Goal: Task Accomplishment & Management: Use online tool/utility

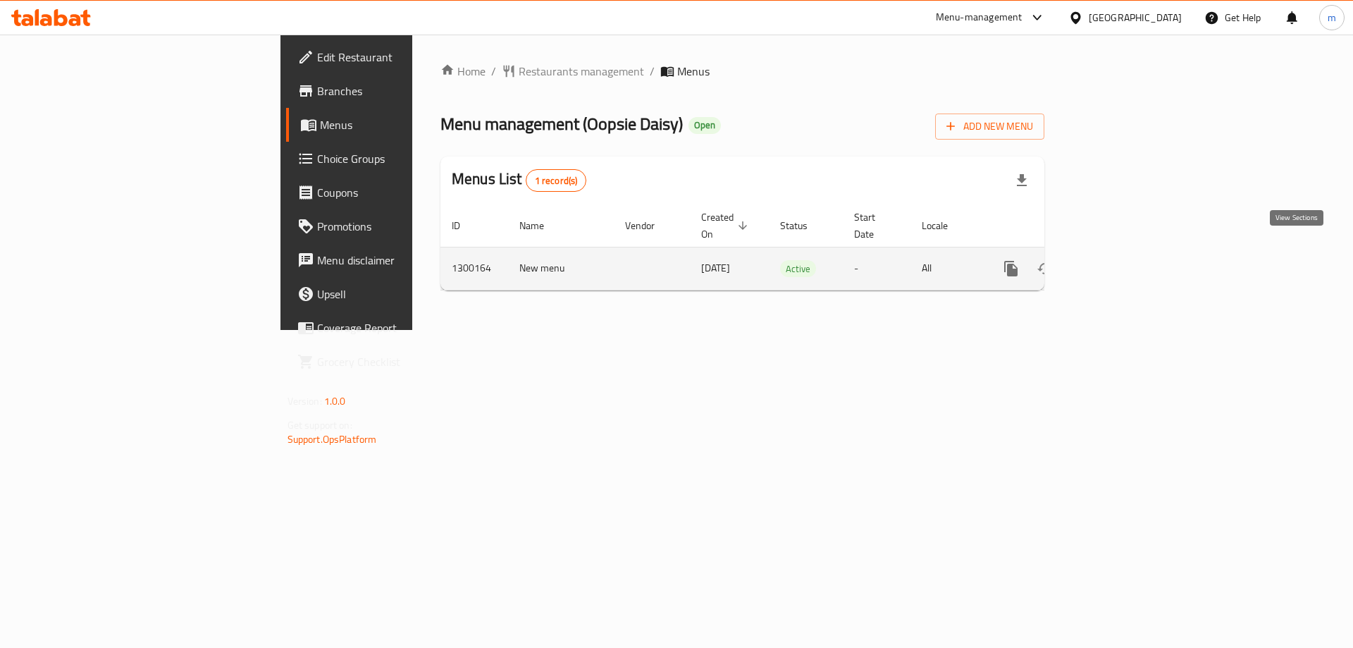
click at [1121, 260] on icon "enhanced table" at bounding box center [1112, 268] width 17 height 17
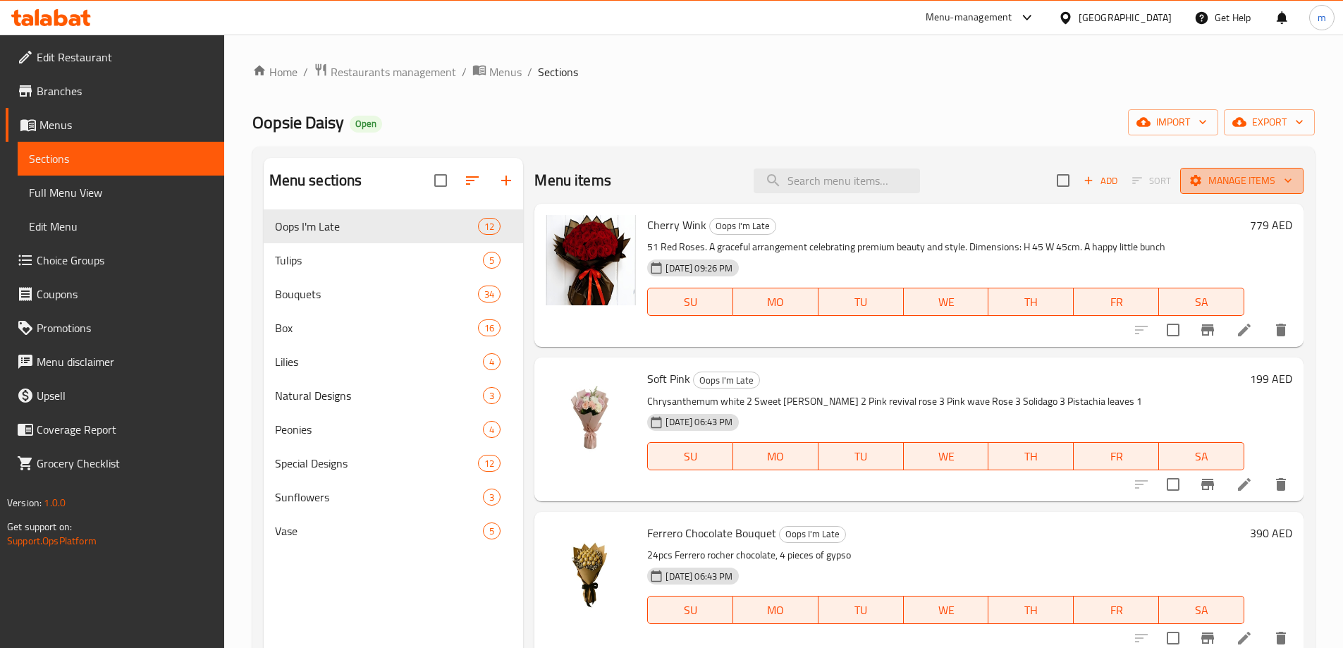
click at [1233, 183] on span "Manage items" at bounding box center [1241, 181] width 101 height 18
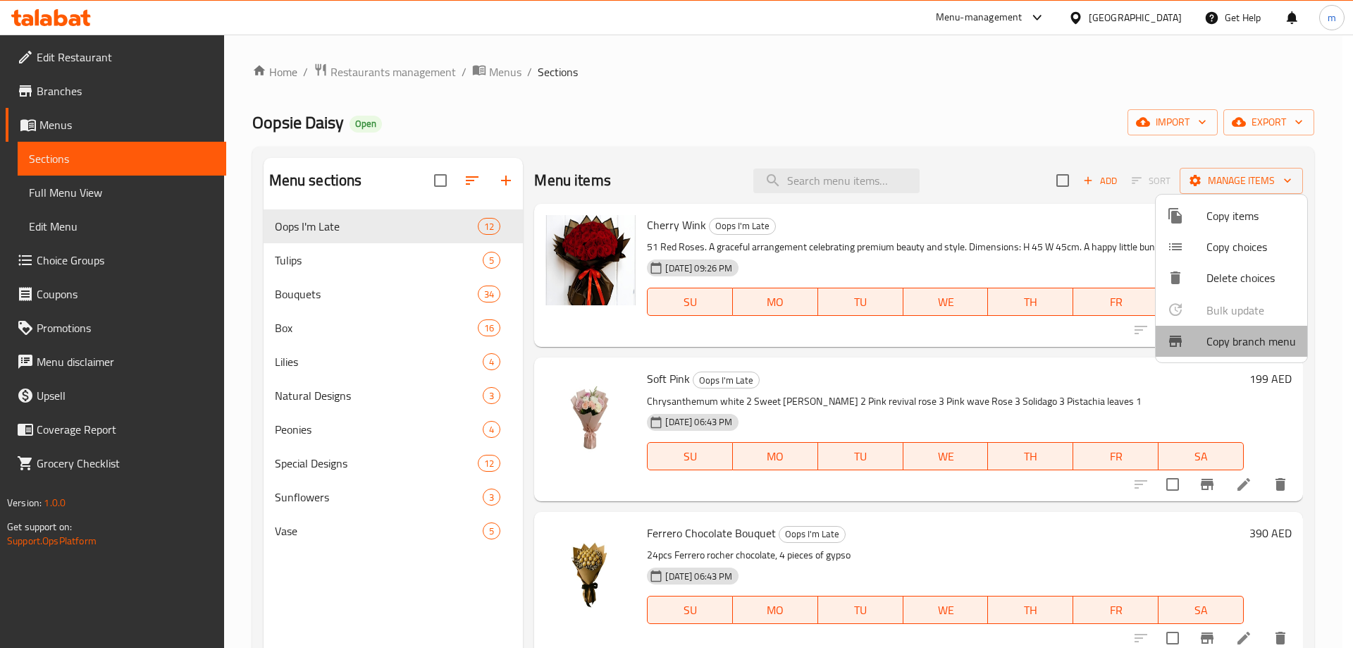
click at [1260, 348] on span "Copy branch menu" at bounding box center [1252, 341] width 90 height 17
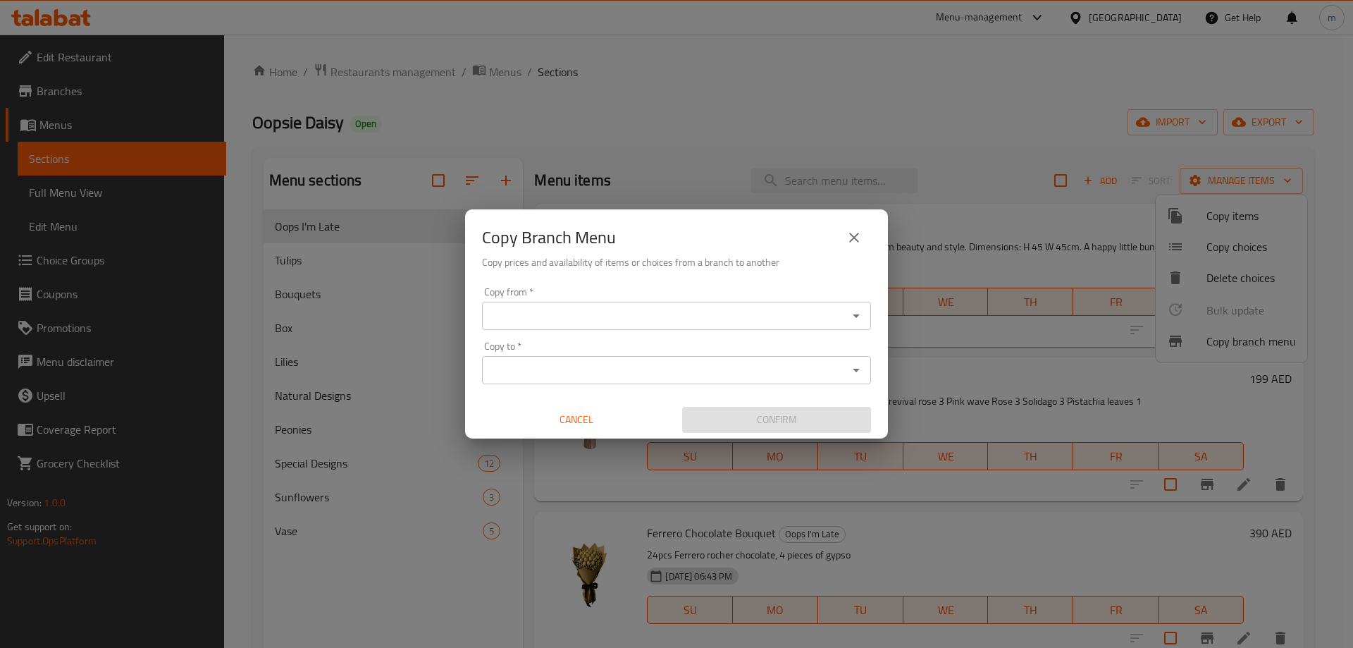
click at [769, 324] on input "Copy from   *" at bounding box center [664, 316] width 357 height 20
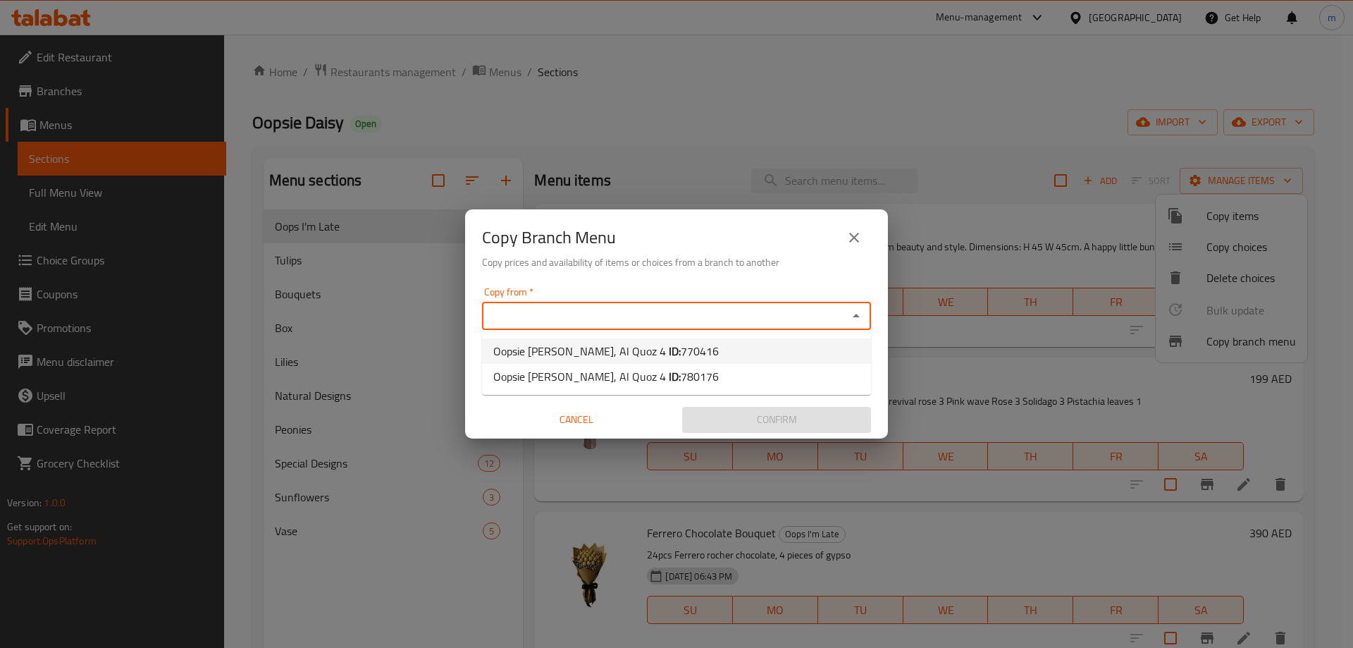
click at [739, 349] on li "Oopsie Daisy, Al Quoz 4 ID: 770416" at bounding box center [676, 350] width 389 height 25
type input "Oopsie [PERSON_NAME], Al Quoz 4"
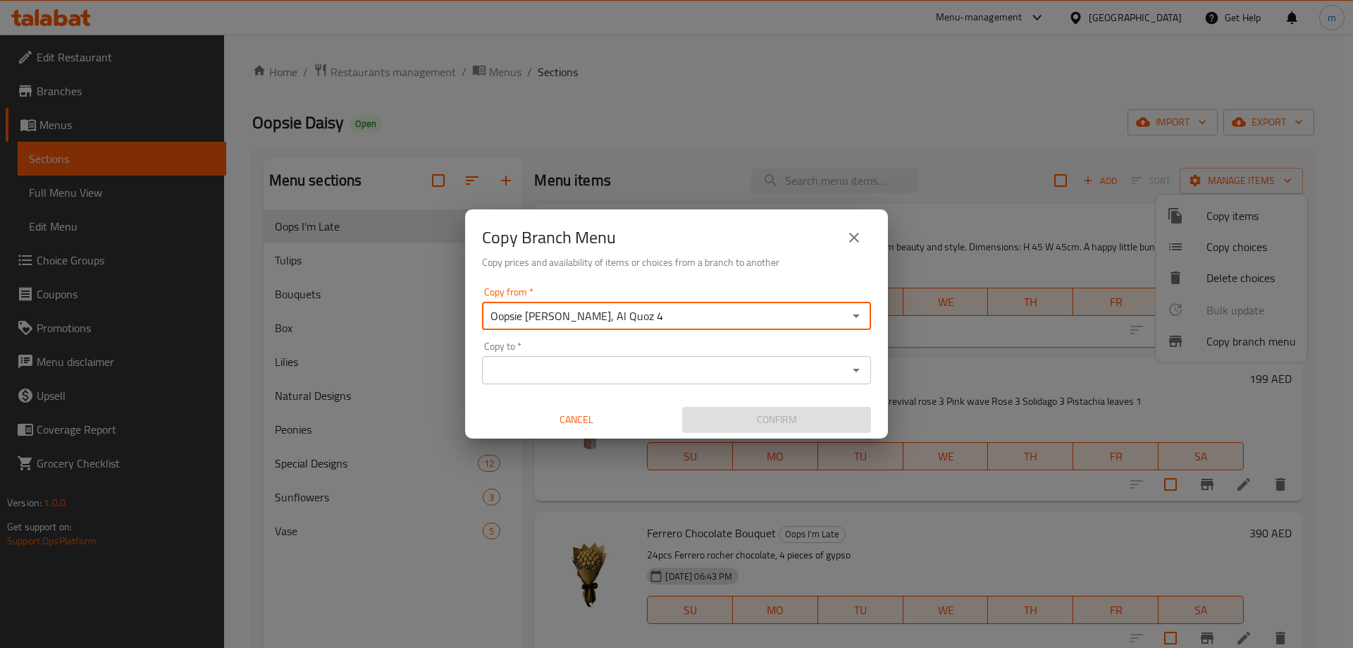
click at [751, 326] on div "Oopsie Daisy, Al Quoz 4 Copy from *" at bounding box center [676, 316] width 389 height 28
click at [856, 319] on icon "Open" at bounding box center [856, 315] width 17 height 17
click at [725, 362] on li "Oopsie Daisy, Al Quoz 4 ID: 770416" at bounding box center [676, 350] width 389 height 25
click at [861, 369] on icon "Open" at bounding box center [856, 370] width 17 height 17
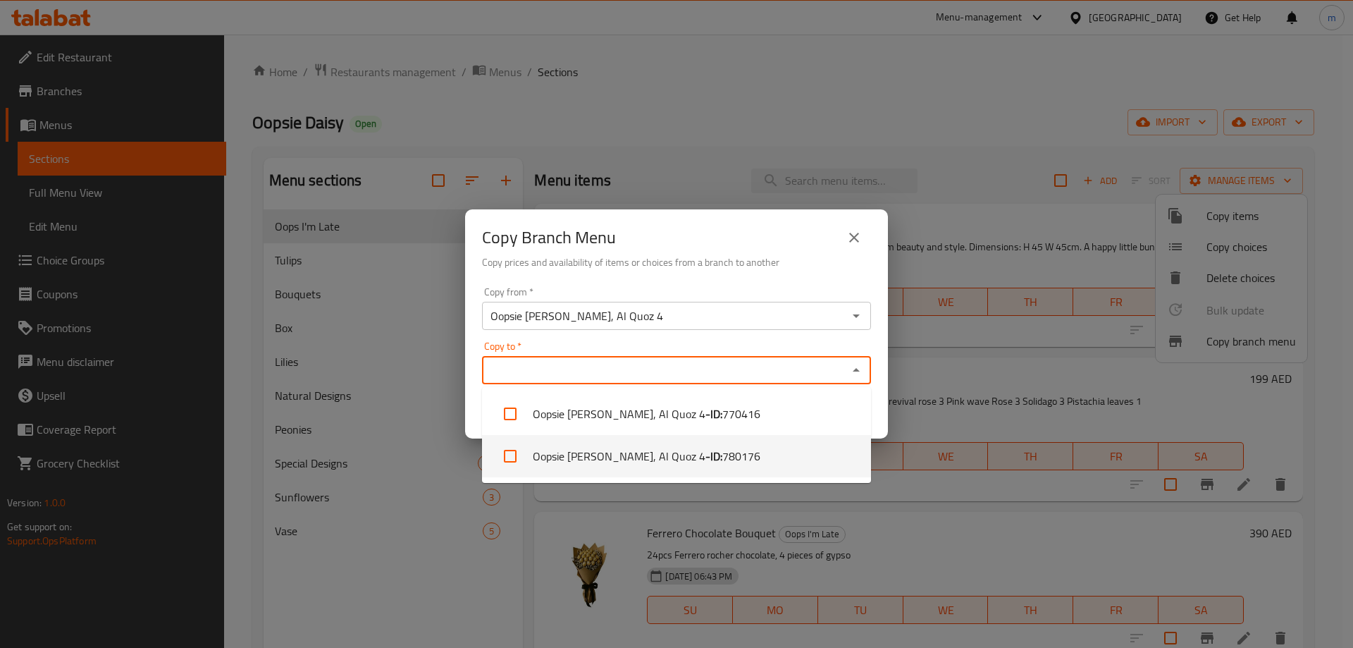
click at [733, 455] on li "Oopsie Daisy, Al Quoz 4 - ID: 780176" at bounding box center [676, 456] width 389 height 42
checkbox input "true"
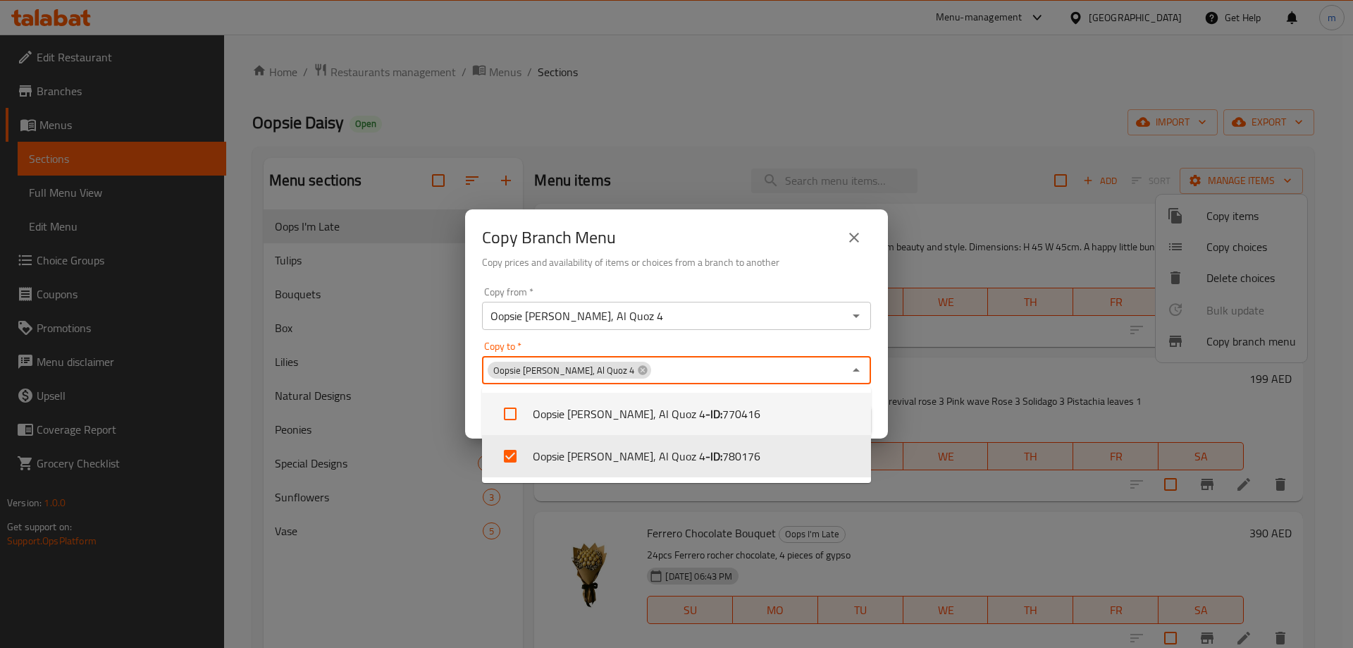
click at [775, 265] on h6 "Copy prices and availability of items or choices from a branch to another" at bounding box center [676, 262] width 389 height 16
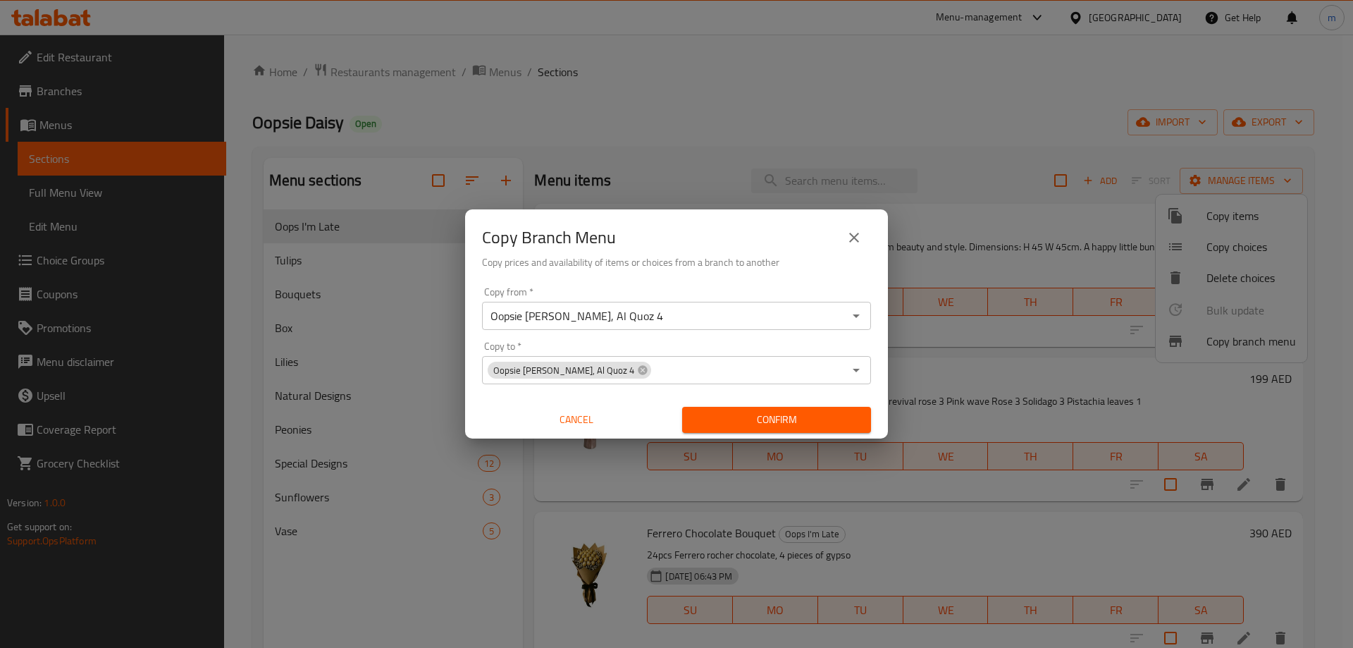
click at [773, 419] on span "Confirm" at bounding box center [777, 420] width 166 height 18
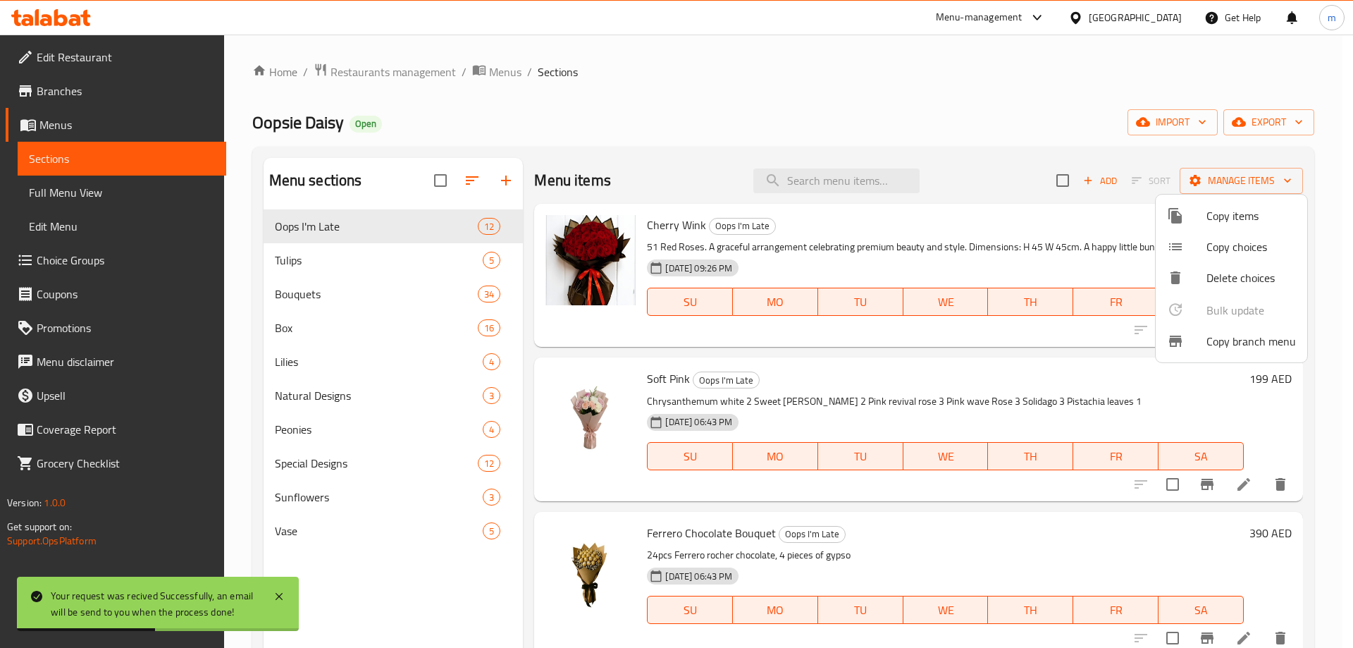
click at [90, 94] on div at bounding box center [676, 324] width 1353 height 648
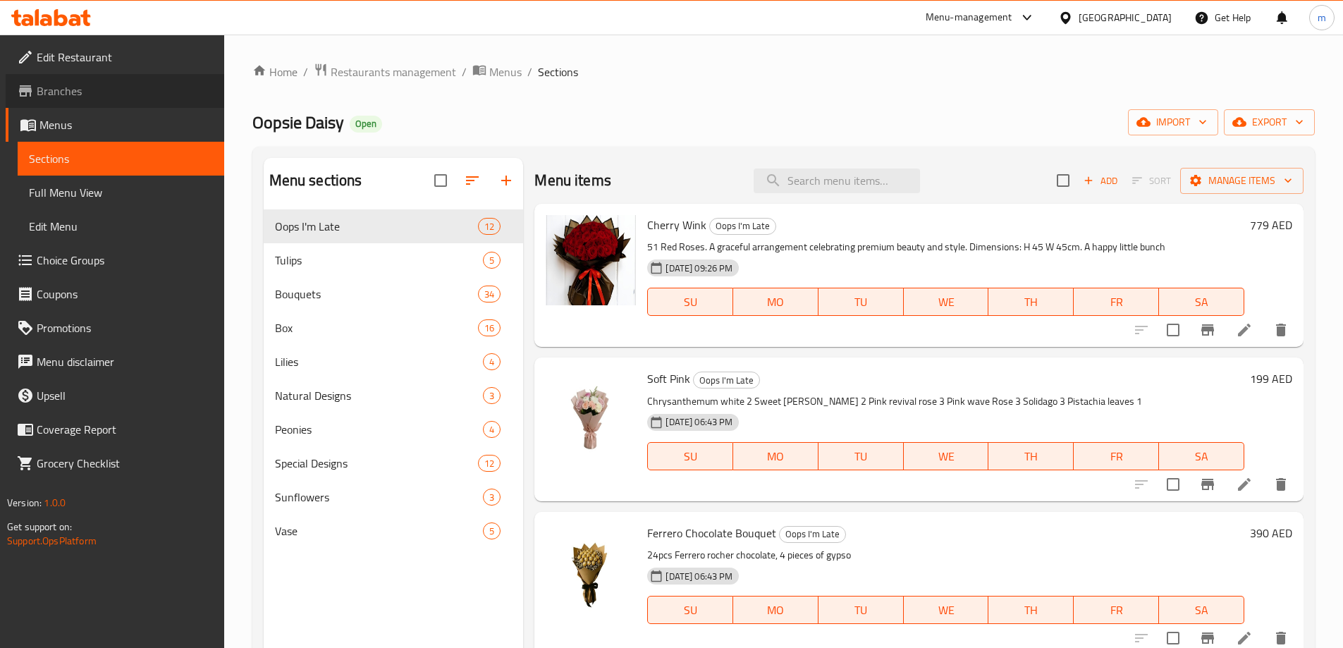
click at [119, 82] on link "Branches" at bounding box center [115, 91] width 218 height 34
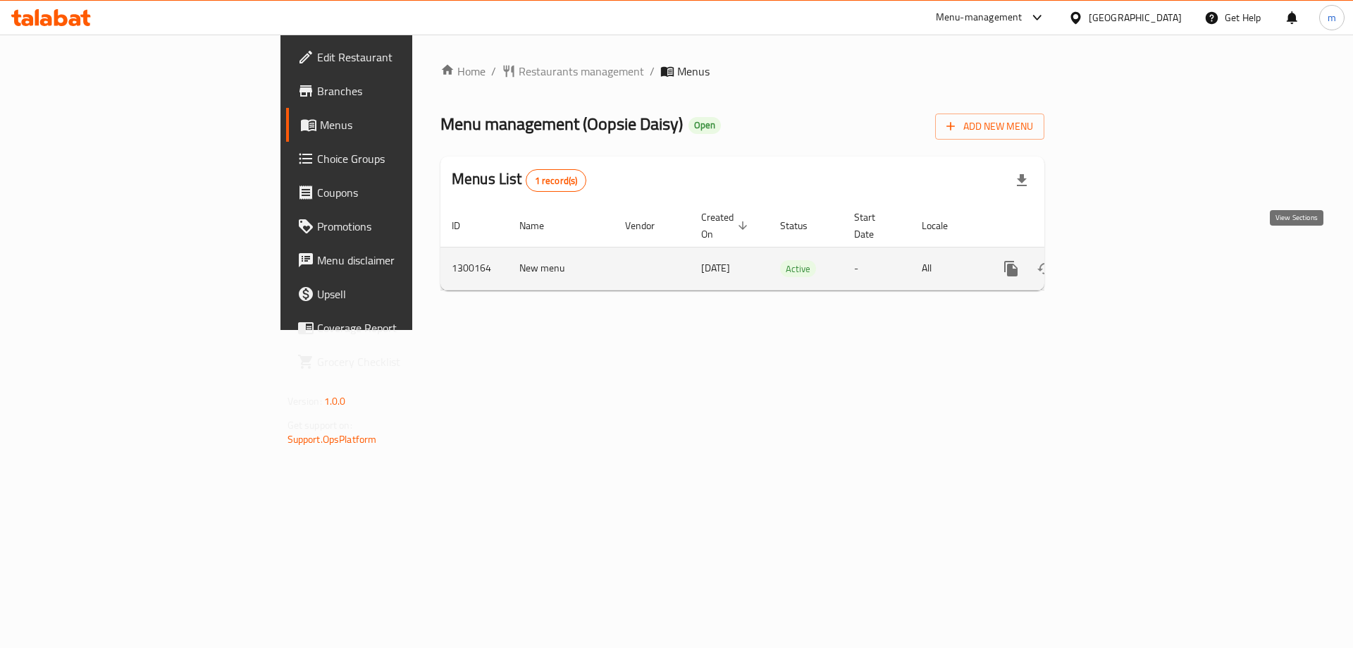
click at [1121, 260] on icon "enhanced table" at bounding box center [1112, 268] width 17 height 17
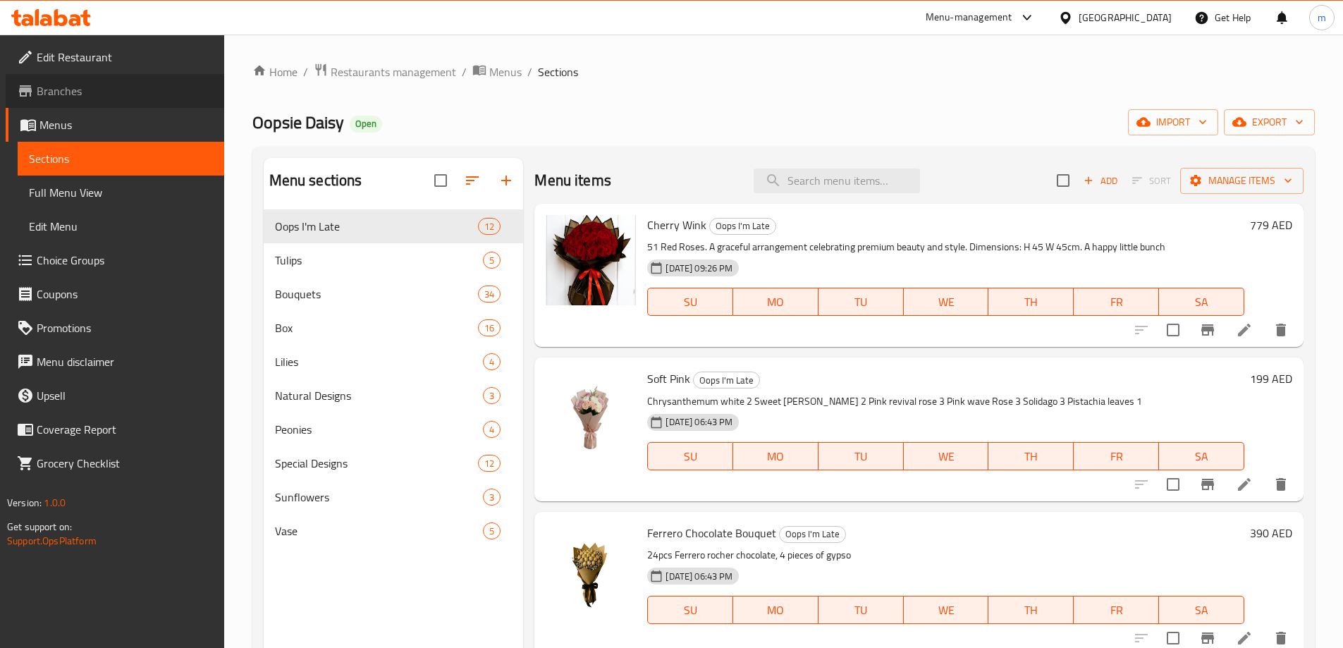
click at [47, 104] on link "Branches" at bounding box center [115, 91] width 218 height 34
